Goal: Task Accomplishment & Management: Use online tool/utility

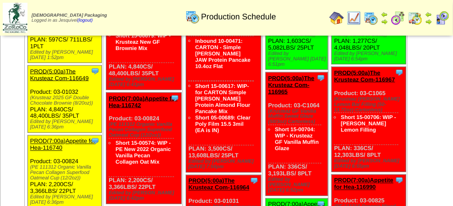
scroll to position [565, 0]
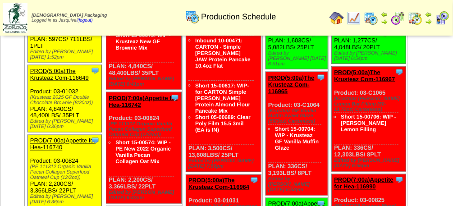
click at [89, 81] on link "PROD(5:00a)The Krusteaz Com-116649" at bounding box center [59, 75] width 59 height 14
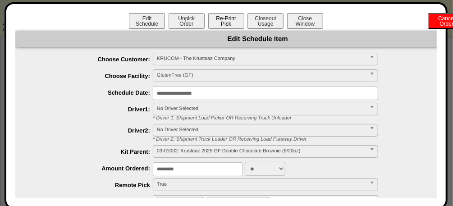
click at [222, 22] on button "Re-Print Pick" at bounding box center [226, 21] width 36 height 16
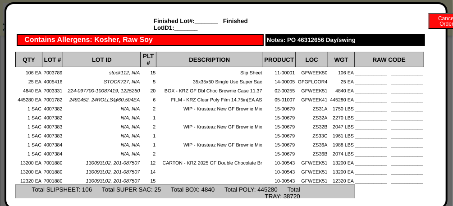
scroll to position [0, 0]
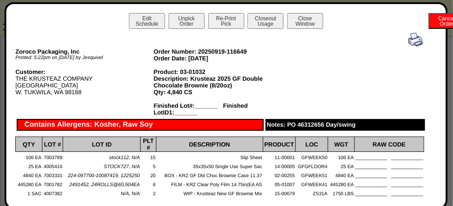
click at [408, 40] on img at bounding box center [415, 39] width 14 height 14
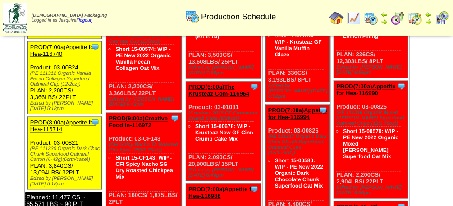
scroll to position [658, 0]
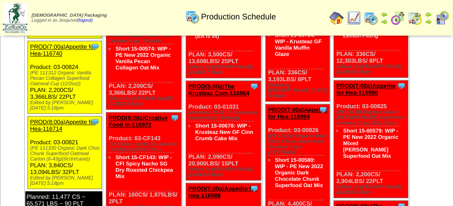
click at [87, 57] on link "PROD(7:00a)Appetite for Hea-116740" at bounding box center [62, 51] width 65 height 14
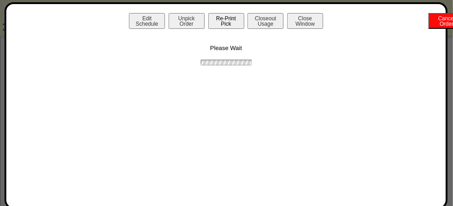
click at [225, 16] on button "Re-Print Pick" at bounding box center [226, 21] width 36 height 16
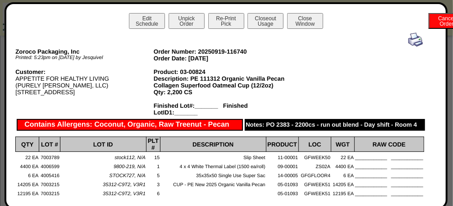
click at [412, 41] on img at bounding box center [415, 39] width 14 height 14
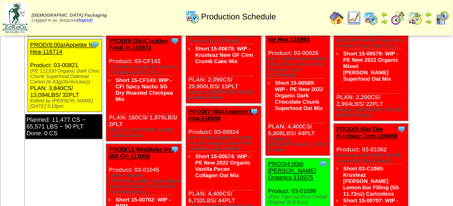
scroll to position [747, 0]
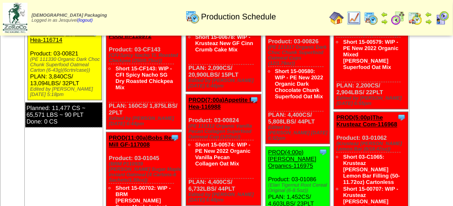
click at [87, 43] on link "PROD(8:00a)Appetite for Hea-116714" at bounding box center [62, 37] width 65 height 14
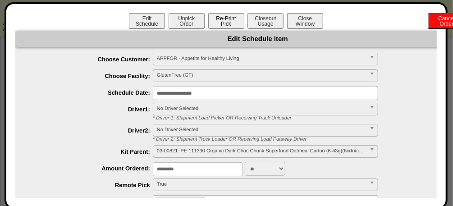
click at [232, 26] on button "Re-Print Pick" at bounding box center [226, 21] width 36 height 16
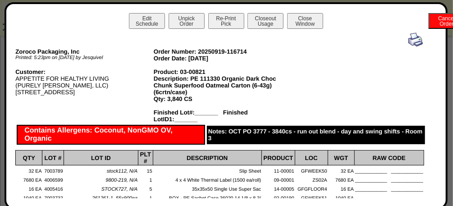
click at [408, 40] on img at bounding box center [415, 39] width 14 height 14
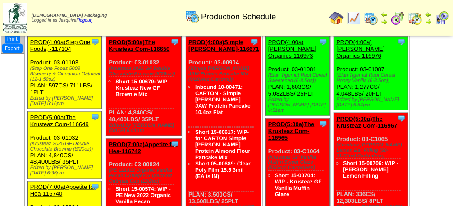
scroll to position [514, 0]
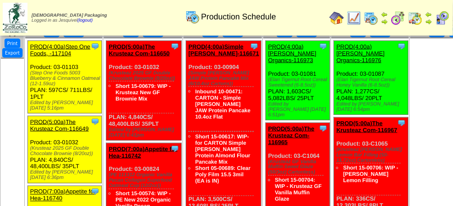
click at [80, 57] on link "PROD(4:00a)Step One Foods, -117104" at bounding box center [60, 50] width 60 height 14
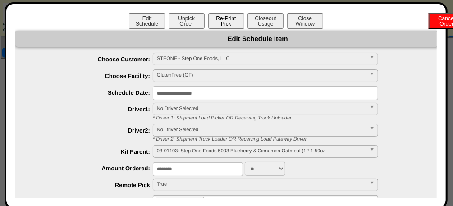
click at [221, 26] on button "Re-Print Pick" at bounding box center [226, 21] width 36 height 16
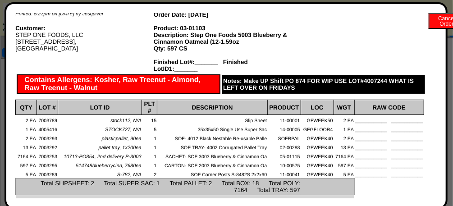
scroll to position [0, 0]
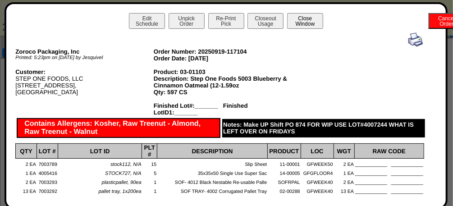
click at [298, 25] on button "Close Window" at bounding box center [305, 21] width 36 height 16
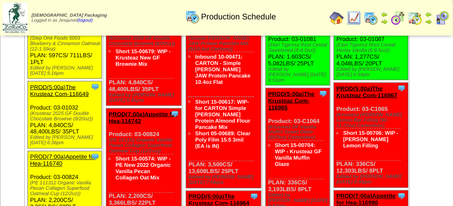
scroll to position [559, 0]
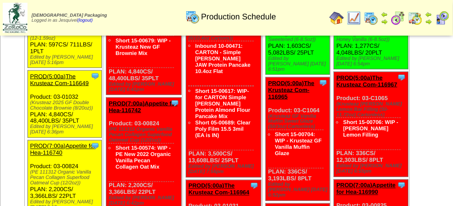
click at [91, 11] on link "PROD(4:00a)Step One Foods, -117104" at bounding box center [60, 5] width 60 height 14
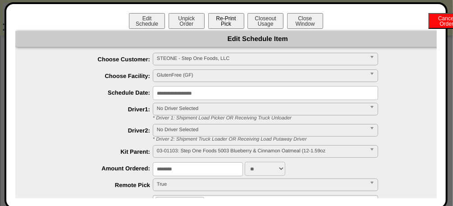
click at [231, 24] on button "Re-Print Pick" at bounding box center [226, 21] width 36 height 16
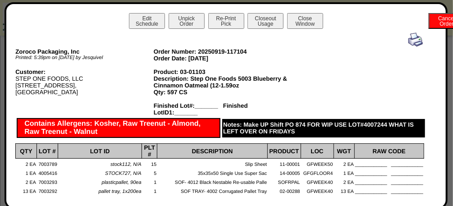
click at [408, 40] on img at bounding box center [415, 39] width 14 height 14
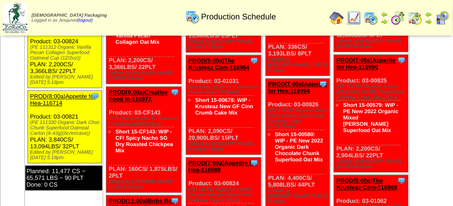
scroll to position [685, 0]
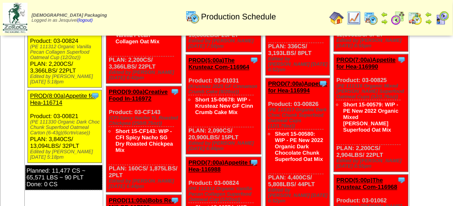
click at [84, 106] on link "PROD(8:00a)Appetite for Hea-116714" at bounding box center [62, 99] width 65 height 14
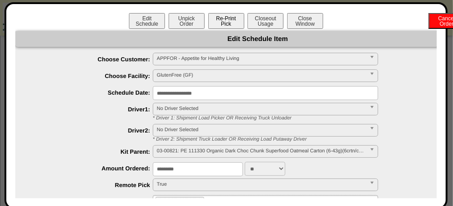
click at [238, 16] on button "Re-Print Pick" at bounding box center [226, 21] width 36 height 16
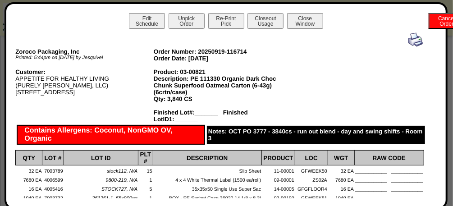
click at [412, 36] on img at bounding box center [415, 39] width 14 height 14
